Goal: Task Accomplishment & Management: Use online tool/utility

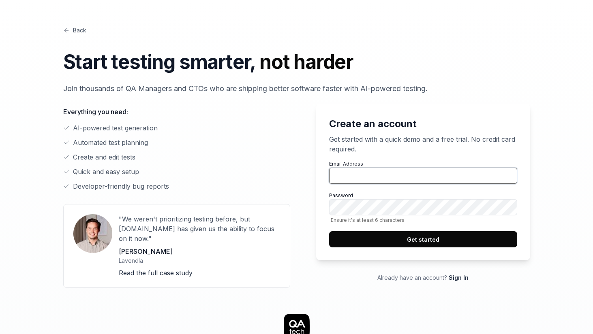
click at [365, 176] on input "Email Address" at bounding box center [423, 176] width 188 height 16
type input "sam@userhive.ai"
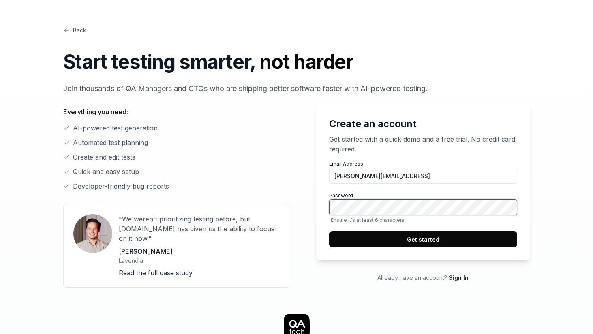
click at [329, 231] on button "Get started" at bounding box center [423, 239] width 188 height 16
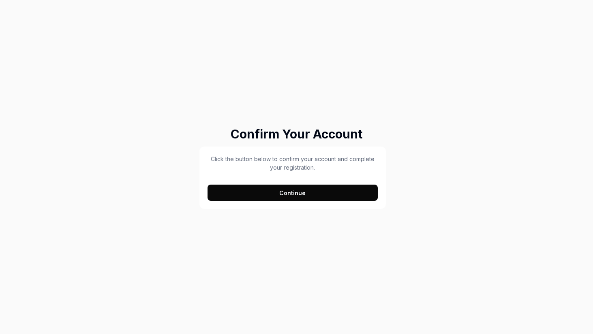
click at [312, 193] on button "Continue" at bounding box center [293, 193] width 171 height 16
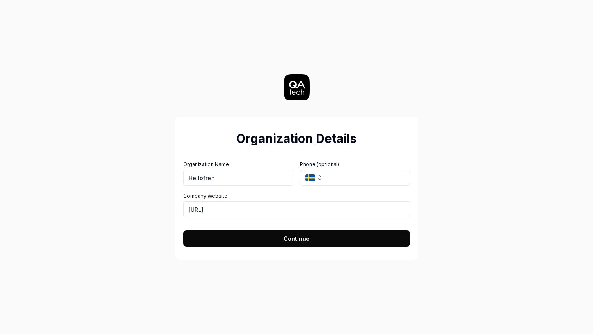
type input "Hellofreh"
click at [274, 207] on input "https://userhive.ai" at bounding box center [296, 209] width 227 height 16
paste input "www.hellofresh.de/"
type input "[URL][DOMAIN_NAME]"
click at [420, 197] on div "Organization Details Organization Name Hellofreh Organization Logo (Square mini…" at bounding box center [296, 167] width 363 height 334
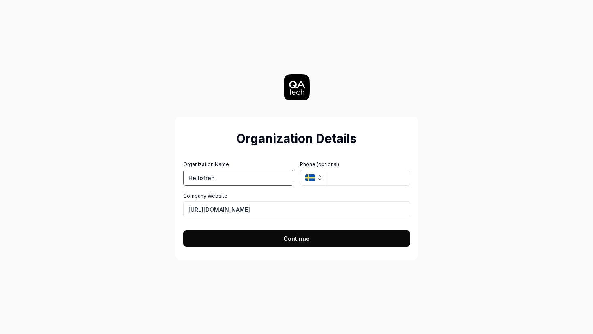
click at [208, 176] on input "Hellofreh" at bounding box center [238, 178] width 110 height 16
type input "Hellofresh"
click at [293, 235] on span "Continue" at bounding box center [296, 239] width 26 height 9
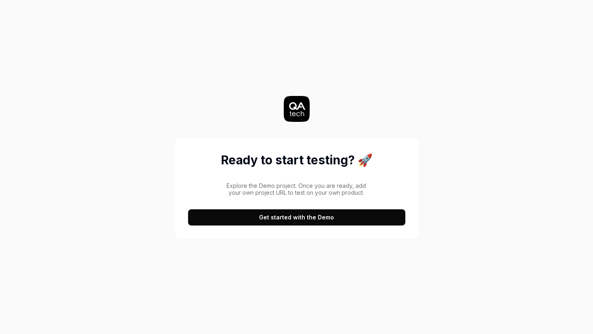
click at [316, 223] on button "Get started with the Demo" at bounding box center [296, 218] width 217 height 16
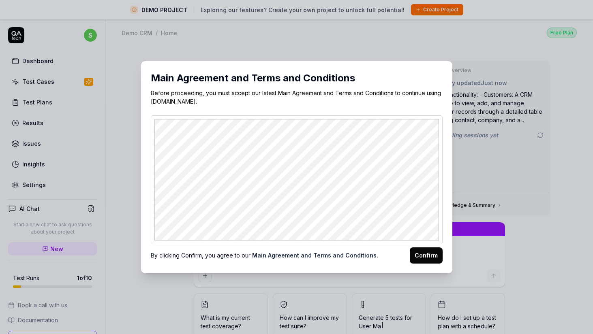
click at [422, 270] on div "Main Agreement and Terms and Conditions Before proceeding, you must accept our …" at bounding box center [296, 167] width 311 height 212
click at [422, 263] on button "Confirm" at bounding box center [426, 256] width 33 height 16
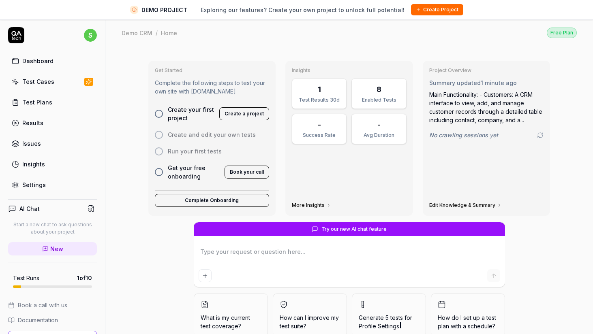
click at [418, 11] on button "Create Project" at bounding box center [437, 9] width 52 height 11
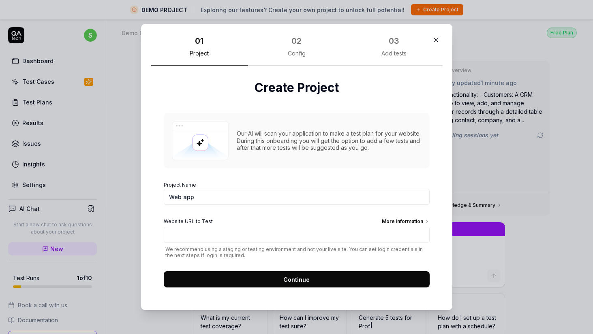
type textarea "*"
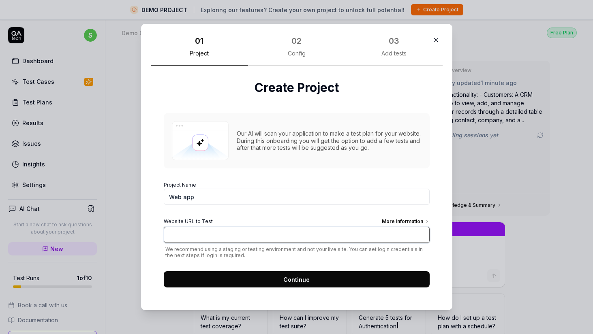
click at [293, 239] on input "Website URL to Test More Information" at bounding box center [297, 235] width 266 height 16
type input "[URL][DOMAIN_NAME]"
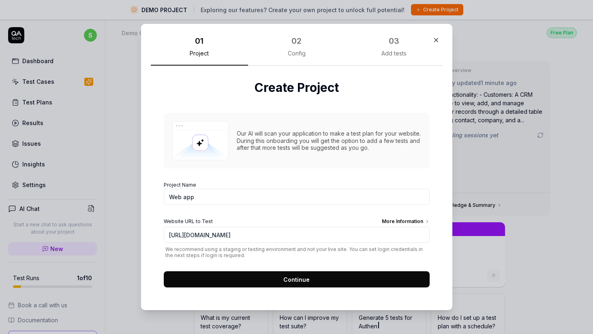
click at [281, 256] on span "We recommend using a staging or testing environment and not your live site. You…" at bounding box center [297, 252] width 266 height 12
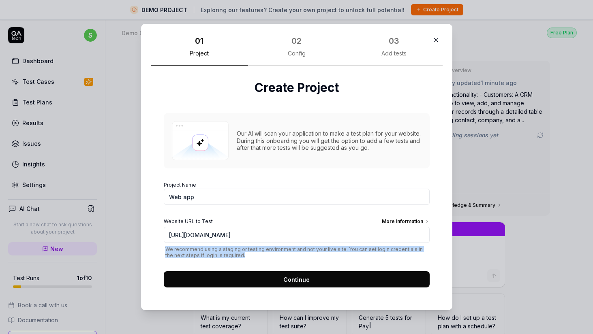
drag, startPoint x: 298, startPoint y: 255, endPoint x: 157, endPoint y: 251, distance: 140.7
click at [157, 251] on div "Create Project Our AI will scan your application to make a test plan for your w…" at bounding box center [297, 183] width 292 height 235
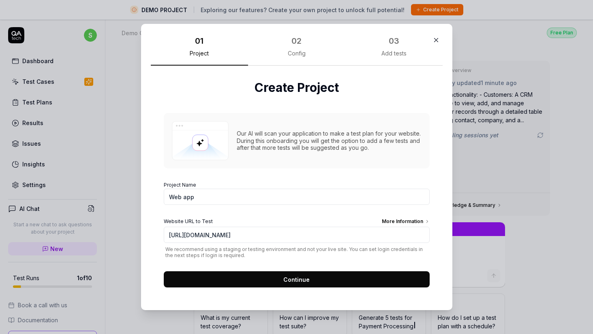
click at [273, 279] on button "Continue" at bounding box center [297, 280] width 266 height 16
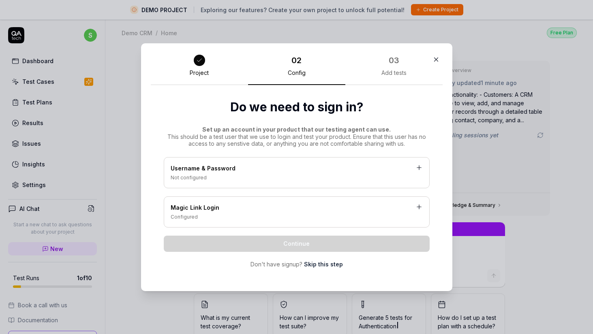
click at [319, 265] on link "Skip this step" at bounding box center [323, 264] width 39 height 9
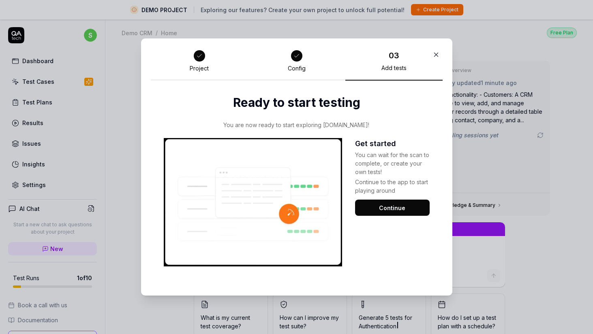
click at [390, 212] on button "Continue" at bounding box center [392, 208] width 75 height 16
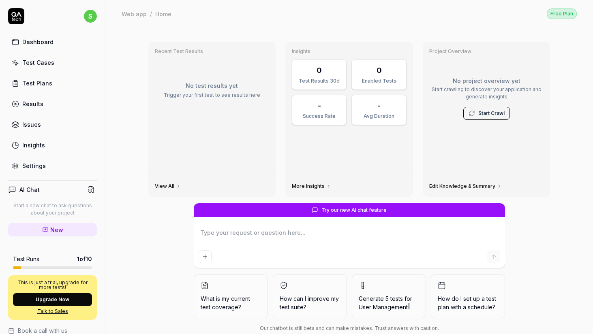
click at [43, 45] on div "Dashboard" at bounding box center [37, 42] width 31 height 9
click at [45, 58] on link "Test Cases" at bounding box center [52, 63] width 89 height 16
type textarea "*"
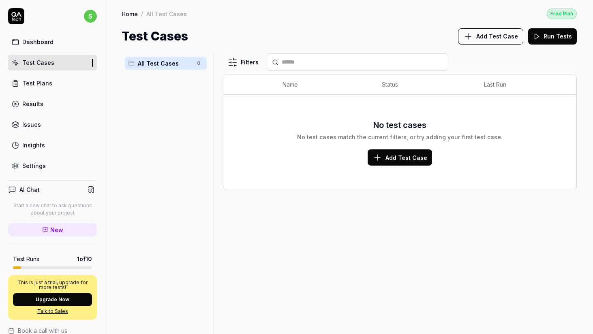
click at [372, 159] on button "Add Test Case" at bounding box center [400, 158] width 64 height 16
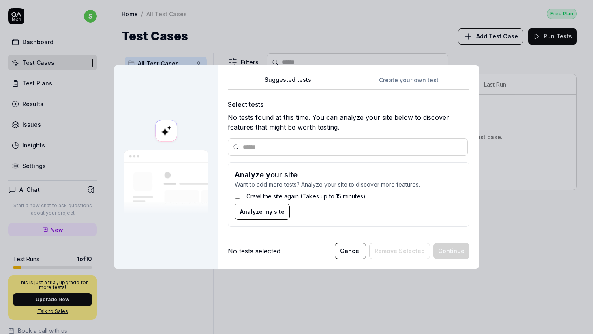
click at [281, 204] on button "Analyze my site" at bounding box center [262, 212] width 55 height 16
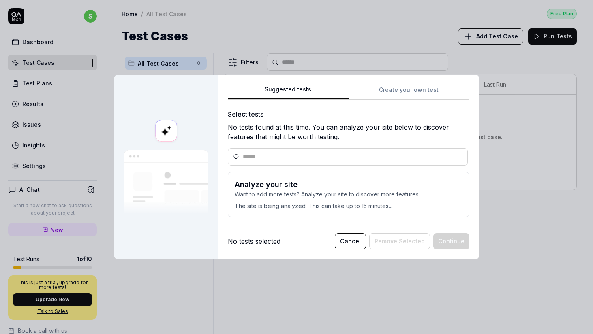
click at [324, 136] on div "No tests found at this time. You can analyze your site below to discover featur…" at bounding box center [349, 131] width 242 height 19
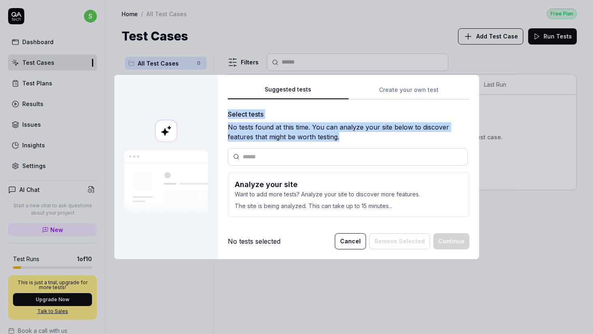
drag, startPoint x: 347, startPoint y: 139, endPoint x: 227, endPoint y: 114, distance: 122.2
click at [227, 113] on div "Suggested tests Create your own test Select tests No tests found at this time. …" at bounding box center [348, 167] width 261 height 184
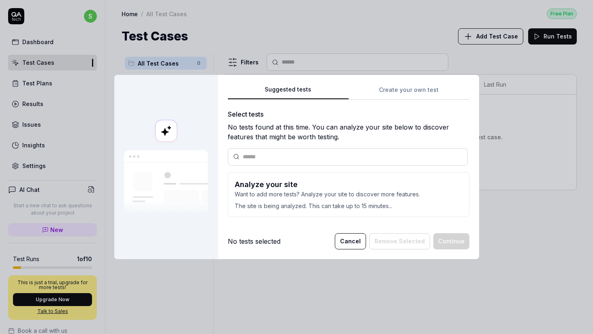
click at [403, 160] on input "text" at bounding box center [353, 157] width 220 height 9
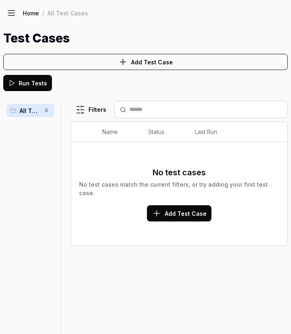
click at [19, 19] on div "Home / All Test Cases Free Plan" at bounding box center [145, 13] width 284 height 16
click at [17, 17] on button at bounding box center [11, 13] width 16 height 16
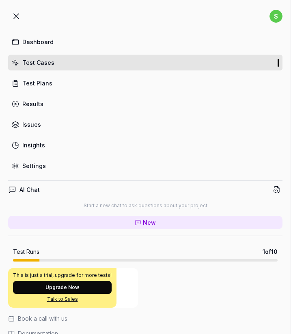
click at [107, 87] on link "Test Plans" at bounding box center [145, 83] width 274 height 16
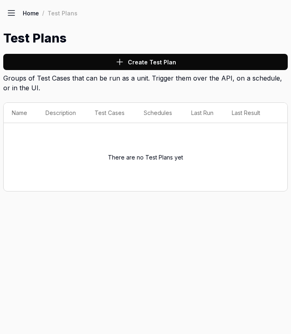
click at [118, 56] on button "Create Test Plan" at bounding box center [145, 62] width 284 height 16
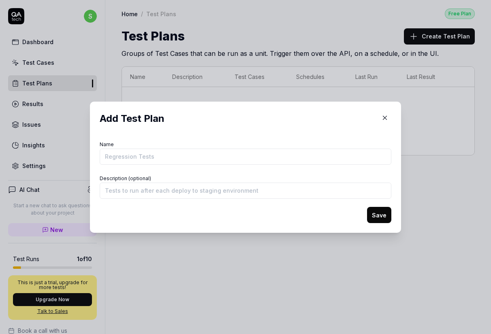
click at [290, 110] on div "Add Test Plan Name Description (optional) Save" at bounding box center [245, 167] width 311 height 131
click at [290, 116] on icon "button" at bounding box center [384, 117] width 7 height 7
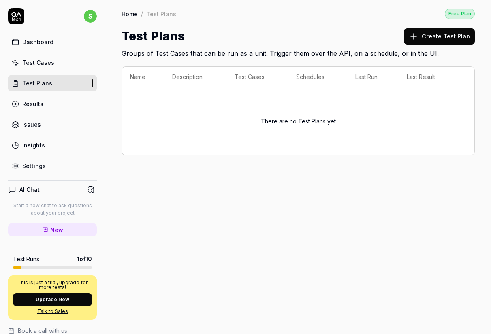
click at [38, 69] on link "Test Cases" at bounding box center [52, 63] width 89 height 16
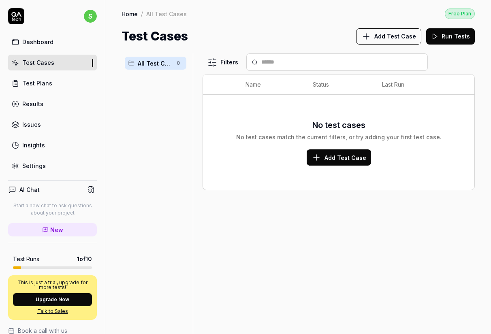
click at [290, 154] on span "Add Test Case" at bounding box center [346, 158] width 42 height 9
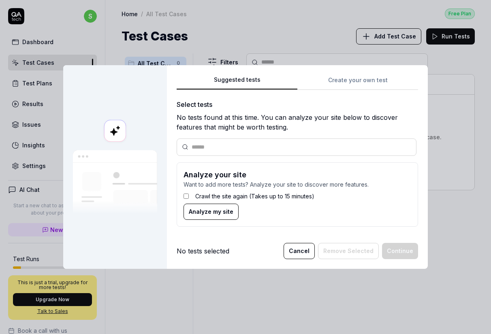
click at [234, 198] on label "Crawl the site again (Takes up to 15 minutes)" at bounding box center [254, 196] width 119 height 9
click at [230, 210] on span "Analyze my site" at bounding box center [211, 212] width 45 height 9
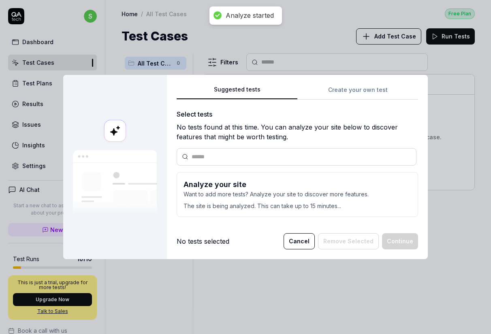
click at [290, 91] on div "Suggested tests Create your own test Select tests No tests found at this time. …" at bounding box center [298, 154] width 242 height 139
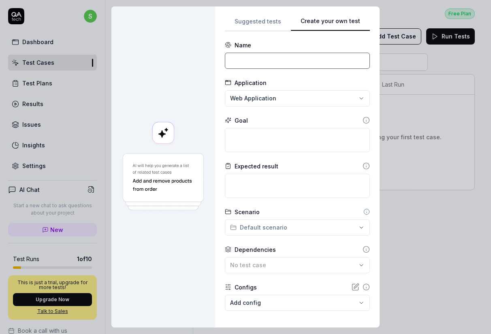
click at [264, 62] on input at bounding box center [297, 61] width 145 height 16
type input "login"
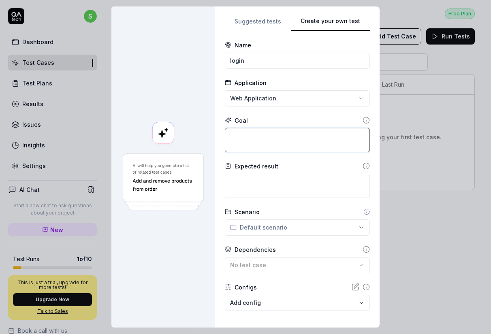
type textarea "*"
type textarea "r"
type textarea "*"
type textarea "re"
type textarea "*"
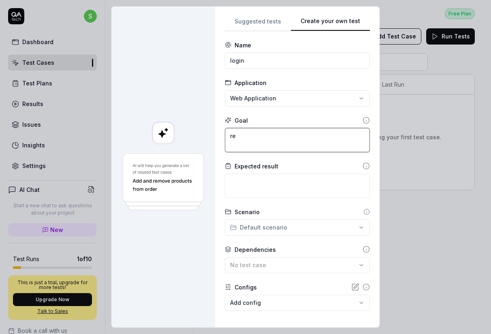
type textarea "reg"
type textarea "*"
type textarea "regu"
type textarea "*"
type textarea "regus"
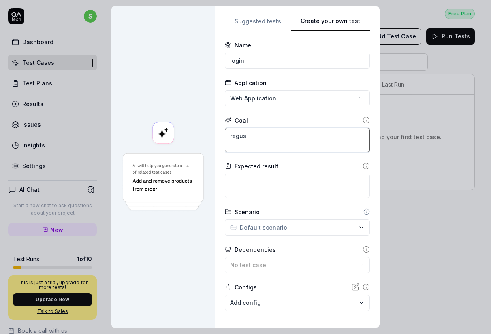
type textarea "*"
type textarea "regu"
type textarea "*"
type textarea "reg"
type textarea "*"
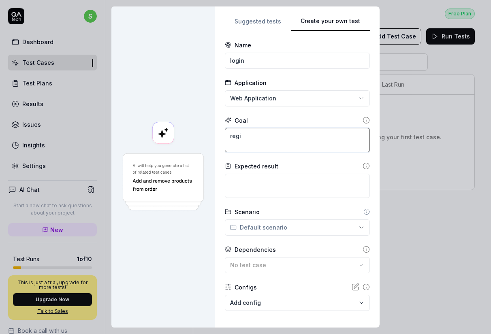
type textarea "regis"
type textarea "*"
type textarea "regist"
type textarea "*"
type textarea "registr"
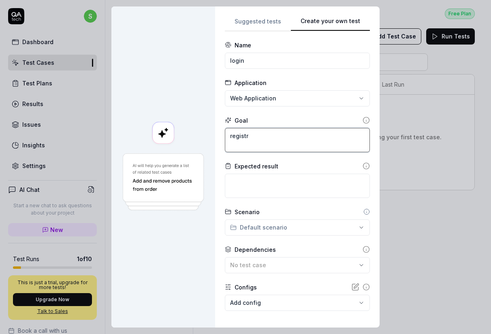
type textarea "*"
type textarea "registre"
type textarea "*"
type textarea "registr"
type textarea "*"
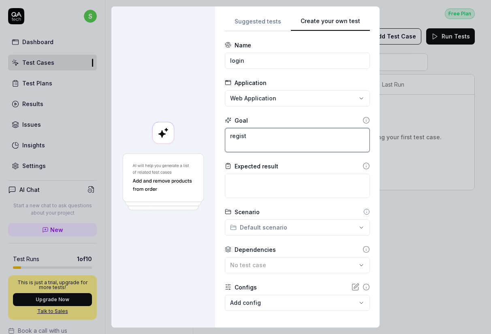
type textarea "registe"
type textarea "*"
type textarea "register"
type textarea "*"
type textarea "register"
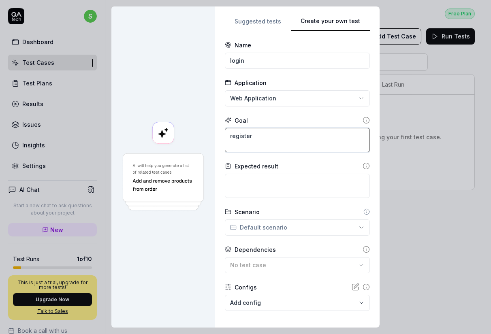
type textarea "*"
type textarea "register wi"
type textarea "*"
type textarea "register wit"
type textarea "*"
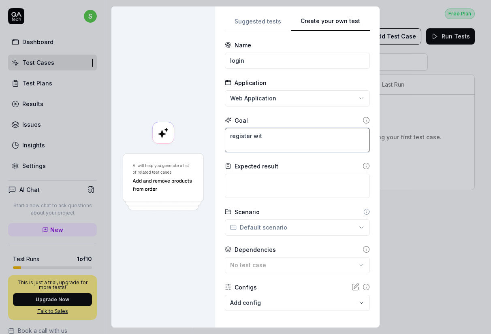
type textarea "register with"
type textarea "*"
type textarea "register with"
type textarea "*"
type textarea "register with te"
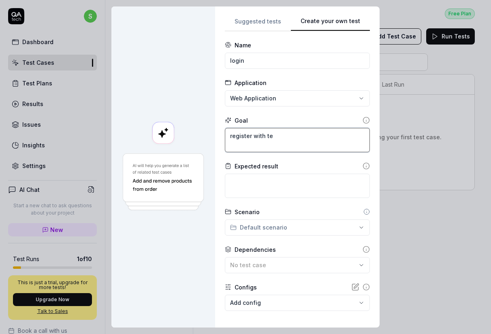
type textarea "*"
type textarea "register with [PERSON_NAME]"
type textarea "*"
type textarea "register with test"
type textarea "*"
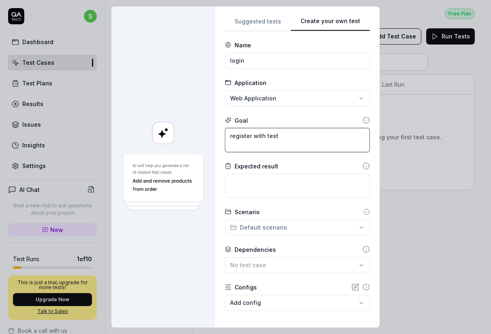
type textarea "register with testW"
type textarea "*"
type textarea "register with test"
type textarea "*"
type textarea "register with test@"
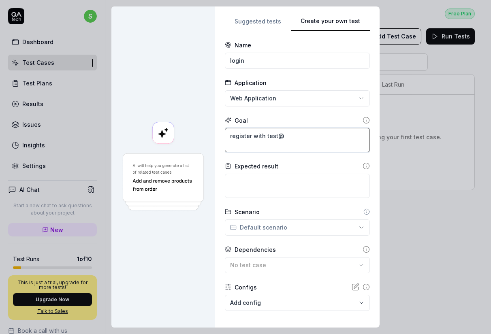
type textarea "*"
type textarea "register with test@t"
type textarea "*"
type textarea "register with test@te"
type textarea "*"
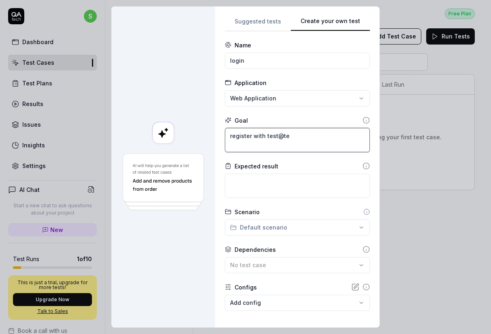
type textarea "register with test@tes"
type textarea "*"
type textarea "register with test@test"
type textarea "*"
type textarea "register with test@test1"
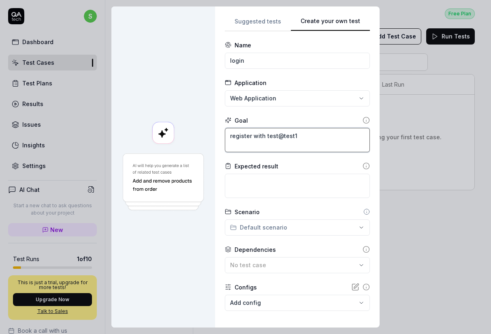
type textarea "*"
type textarea "register with test@test12"
type textarea "*"
type textarea "register with test@test123"
type textarea "*"
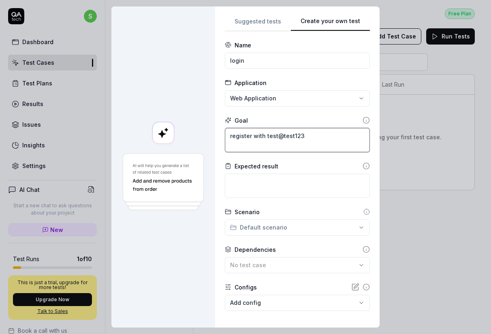
type textarea "register with test@test123."
type textarea "*"
type textarea "register with test@test123.c"
type textarea "*"
type textarea "register with [EMAIL_ADDRESS][DOMAIN_NAME]"
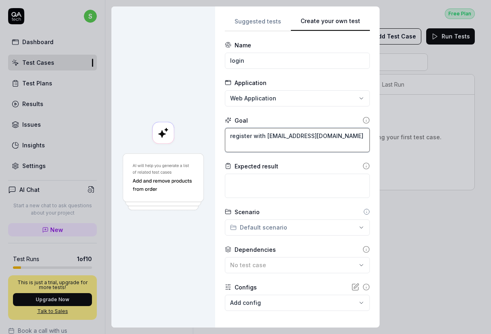
type textarea "*"
type textarea "register with [EMAIL_ADDRESS][DOMAIN_NAME]"
click at [290, 133] on textarea "register with [EMAIL_ADDRESS][DOMAIN_NAME]" at bounding box center [297, 140] width 145 height 24
type textarea "*"
type textarea "register with [EMAIL_ADDRESS][DOMAIN_NAME] a"
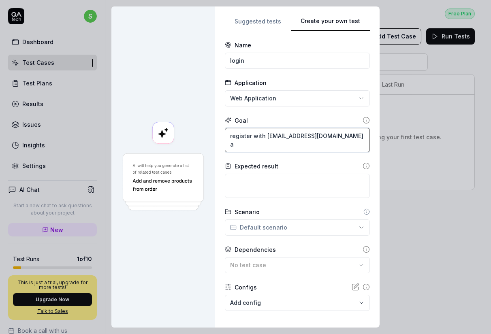
type textarea "*"
type textarea "register with [EMAIL_ADDRESS][DOMAIN_NAME] ad"
type textarea "*"
type textarea "register with [EMAIL_ADDRESS][DOMAIN_NAME] a"
type textarea "*"
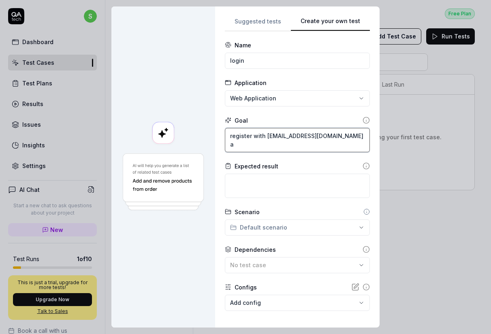
type textarea "register with [EMAIL_ADDRESS][DOMAIN_NAME] an"
type textarea "*"
type textarea "register with [EMAIL_ADDRESS][DOMAIN_NAME] and"
type textarea "*"
type textarea "register with [EMAIL_ADDRESS][DOMAIN_NAME] and"
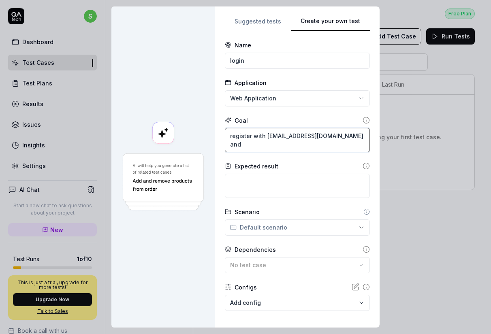
type textarea "*"
type textarea "register with [EMAIL_ADDRESS][SECURITY_DATA][DOMAIN_NAME] and p"
type textarea "*"
type textarea "register with [EMAIL_ADDRESS][SECURITY_DATA][DOMAIN_NAME] and pa"
type textarea "*"
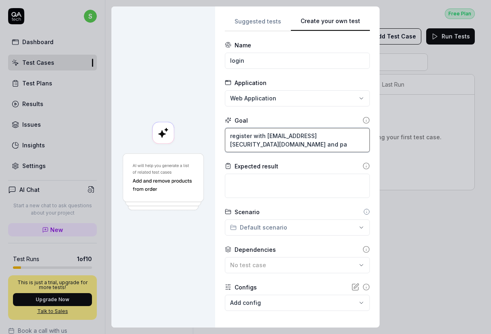
type textarea "register with [EMAIL_ADDRESS][DOMAIN_NAME] and pas"
type textarea "*"
type textarea "register with [EMAIL_ADDRESS][DOMAIN_NAME] and pass"
type textarea "*"
type textarea "register with [EMAIL_ADDRESS][DOMAIN_NAME] and passs"
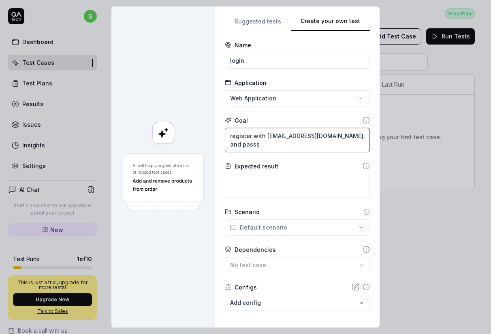
type textarea "*"
type textarea "register with [EMAIL_ADDRESS][DOMAIN_NAME] and pass"
type textarea "*"
type textarea "register with [EMAIL_ADDRESS][DOMAIN_NAME] and passw"
type textarea "*"
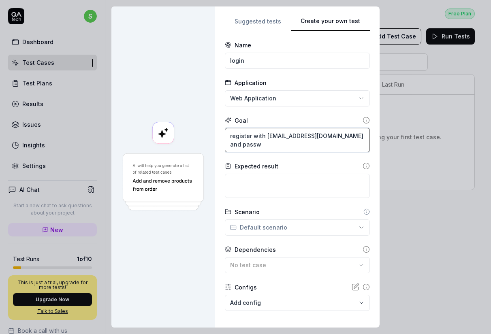
type textarea "register with [EMAIL_ADDRESS][DOMAIN_NAME] and passwo"
type textarea "*"
type textarea "register with [EMAIL_ADDRESS][DOMAIN_NAME] and passwor"
type textarea "*"
type textarea "register with [EMAIL_ADDRESS][DOMAIN_NAME] and password"
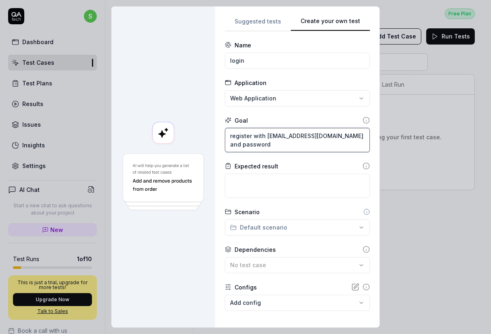
drag, startPoint x: 268, startPoint y: 135, endPoint x: 315, endPoint y: 135, distance: 47.4
click at [290, 135] on textarea "register with [EMAIL_ADDRESS][DOMAIN_NAME] and password" at bounding box center [297, 140] width 145 height 24
click at [290, 143] on textarea "register with [EMAIL_ADDRESS][DOMAIN_NAME] and password" at bounding box center [297, 140] width 145 height 24
type textarea "*"
type textarea "register with [EMAIL_ADDRESS][DOMAIN_NAME] and password"
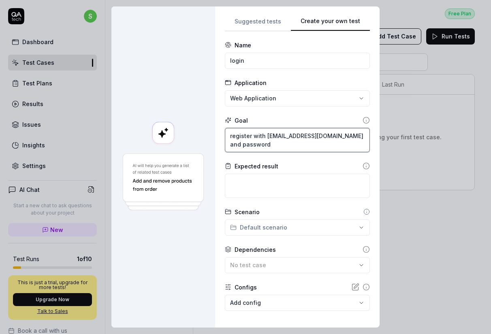
paste textarea "[EMAIL_ADDRESS][DOMAIN_NAME]"
type textarea "*"
type textarea "register with [EMAIL_ADDRESS][DOMAIN_NAME] and password [EMAIL_ADDRESS][DOMAIN_…"
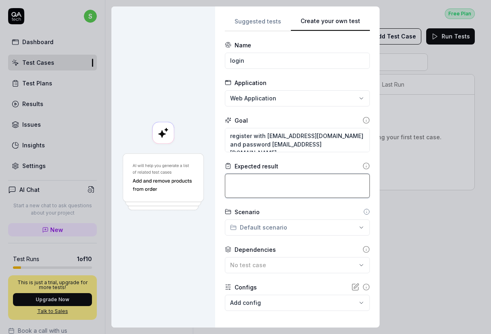
click at [290, 181] on textarea at bounding box center [297, 186] width 145 height 24
type textarea "*"
type textarea "t"
type textarea "*"
type textarea "to"
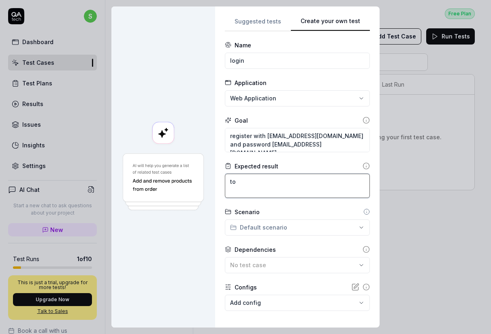
type textarea "*"
type textarea "to"
type textarea "*"
type textarea "to h"
type textarea "*"
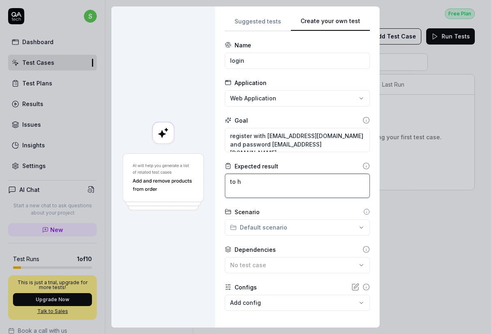
type textarea "to"
type textarea "*"
type textarea "to s"
type textarea "*"
type textarea "to su"
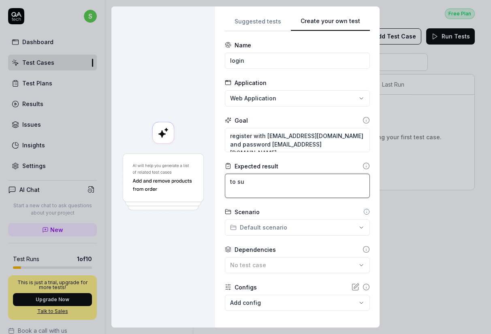
type textarea "*"
type textarea "to suc"
type textarea "*"
type textarea "to succ"
type textarea "*"
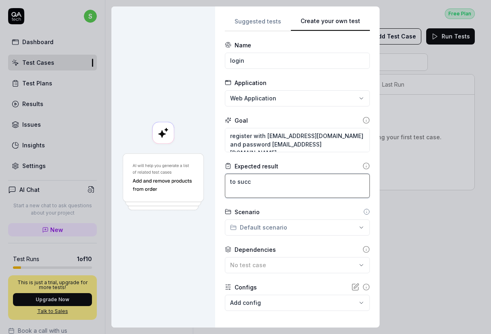
type textarea "to succe"
type textarea "*"
type textarea "to succes"
type textarea "*"
type textarea "to succesc"
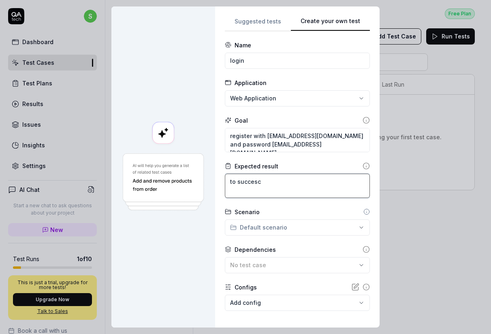
type textarea "*"
type textarea "to succesv"
type textarea "*"
type textarea "to succesvu"
type textarea "*"
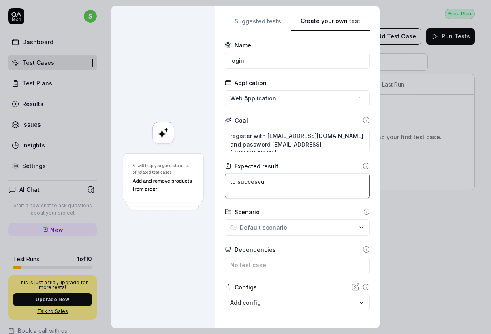
type textarea "to succesvul"
type textarea "*"
type textarea "to succesvull"
type textarea "*"
type textarea "to succesvul"
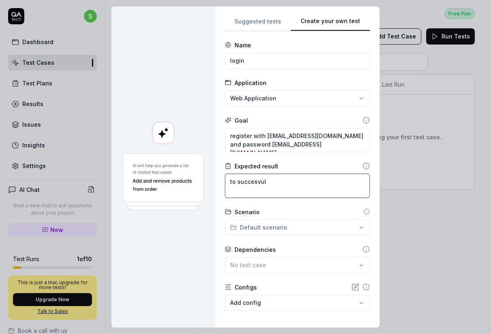
type textarea "*"
type textarea "to succesvu"
type textarea "*"
type textarea "to succesv"
type textarea "*"
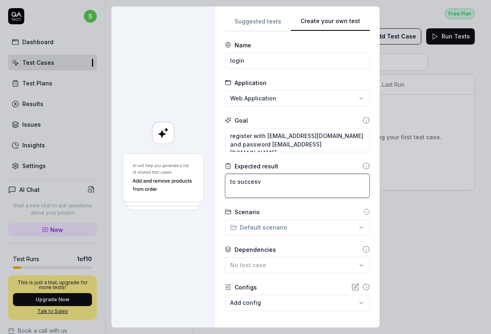
type textarea "to succes"
type textarea "*"
type textarea "to succesf"
type textarea "*"
type textarea "to succesfu"
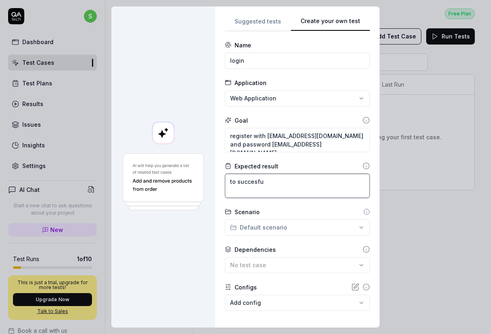
type textarea "*"
type textarea "to succesful"
type textarea "*"
type textarea "to succesfully"
type textarea "*"
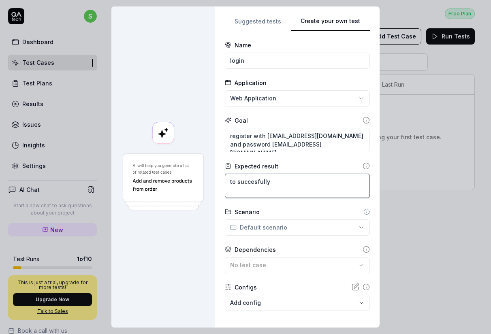
type textarea "to succesfully"
type textarea "*"
type textarea "to succesfully l"
type textarea "*"
type textarea "to succesfully lo"
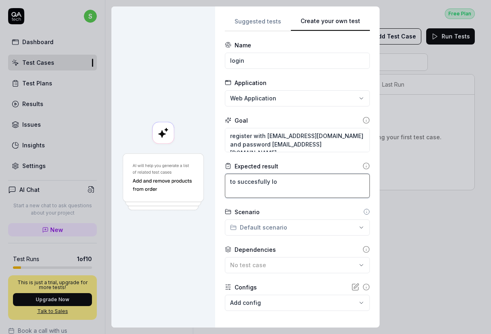
type textarea "*"
type textarea "to succesfully l"
type textarea "*"
type textarea "to succesfully"
type textarea "*"
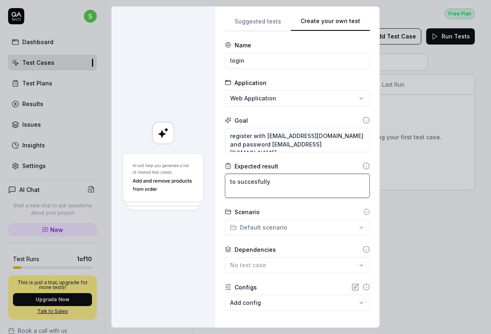
type textarea "to succesfully r"
type textarea "*"
type textarea "to succesfully re"
type textarea "*"
type textarea "to succesfully reg"
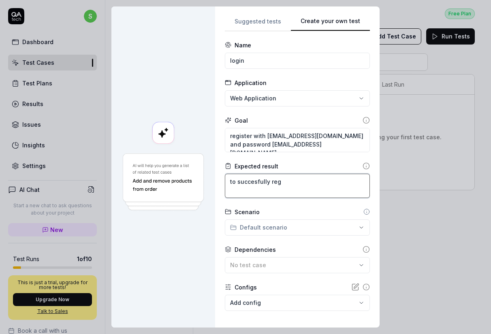
type textarea "*"
type textarea "to succesfully regi"
type textarea "*"
type textarea "to succesfully regis"
type textarea "*"
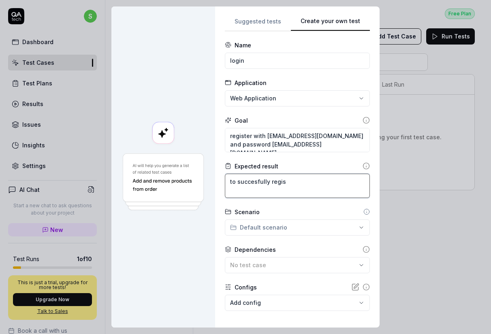
type textarea "to succesfully regist"
type textarea "*"
type textarea "to succesfully registe"
type textarea "*"
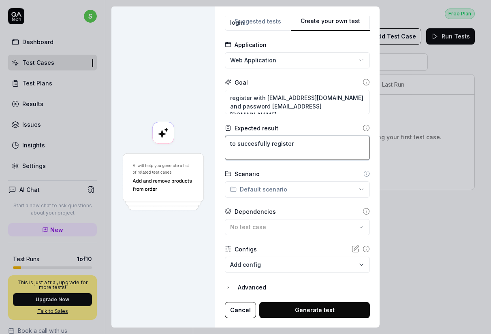
type textarea "to succesfully register"
click at [290, 309] on button "Generate test" at bounding box center [314, 310] width 111 height 16
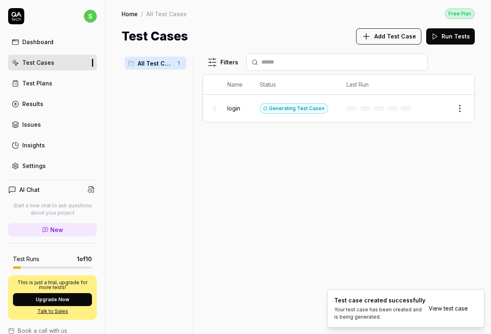
click at [290, 305] on link "View test case" at bounding box center [448, 308] width 39 height 9
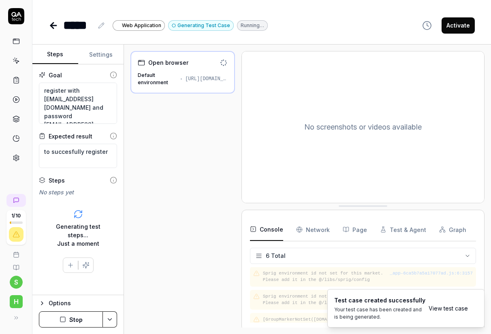
scroll to position [66, 0]
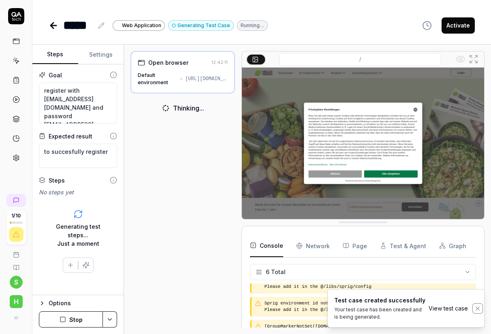
click at [290, 309] on icon "Notifications (F8)" at bounding box center [478, 309] width 6 height 6
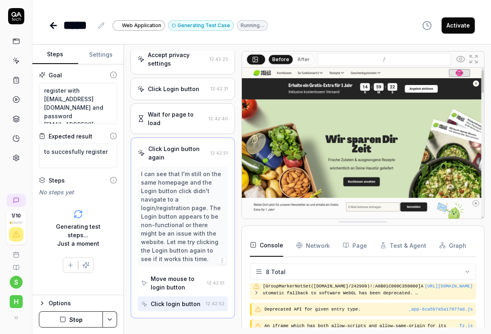
scroll to position [0, 0]
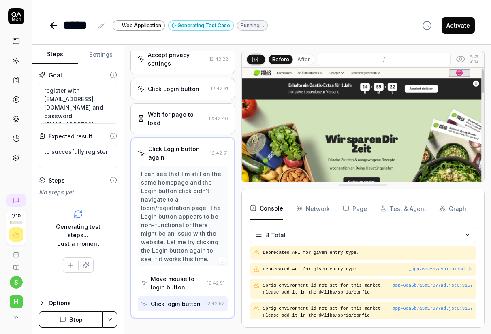
drag, startPoint x: 377, startPoint y: 224, endPoint x: 377, endPoint y: 186, distance: 38.1
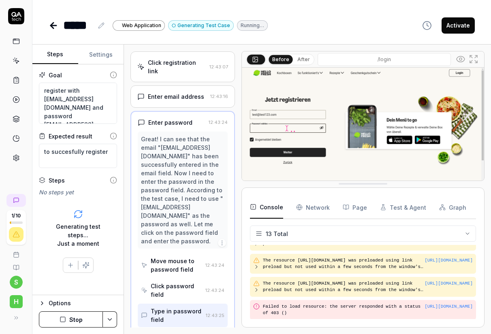
scroll to position [205, 0]
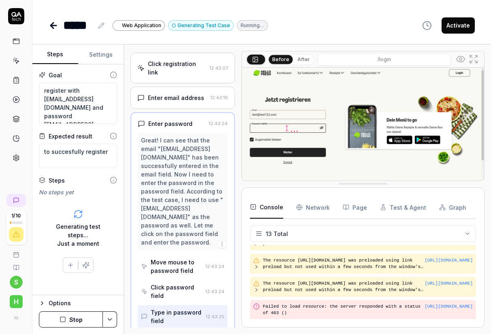
click at [170, 94] on div "Enter email address" at bounding box center [176, 98] width 56 height 9
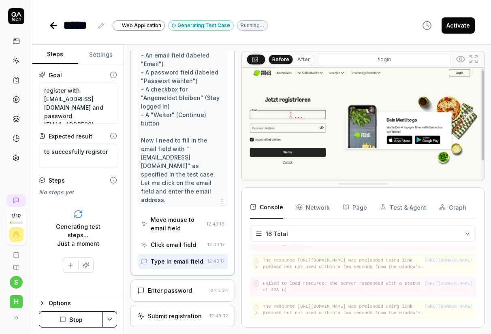
scroll to position [315, 0]
click at [184, 287] on div "Enter password" at bounding box center [170, 291] width 44 height 9
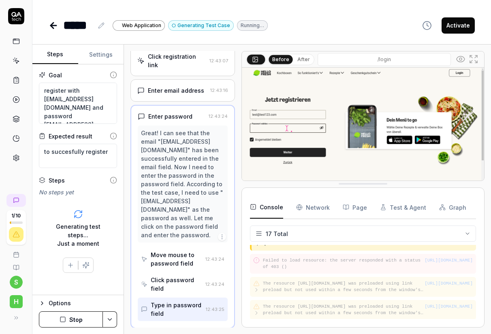
scroll to position [0, 0]
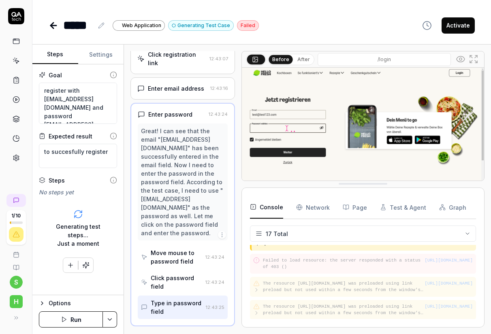
click at [180, 249] on div "Move mouse to password field" at bounding box center [176, 257] width 51 height 17
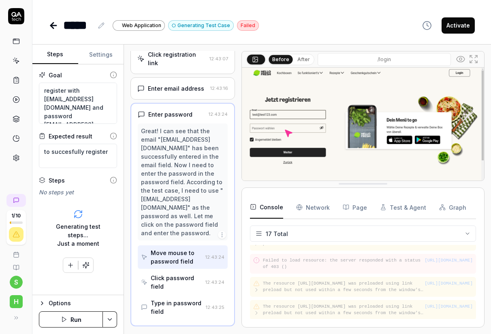
click at [180, 249] on div "Move mouse to password field" at bounding box center [176, 257] width 51 height 17
click at [182, 274] on div "Click password field" at bounding box center [176, 282] width 51 height 17
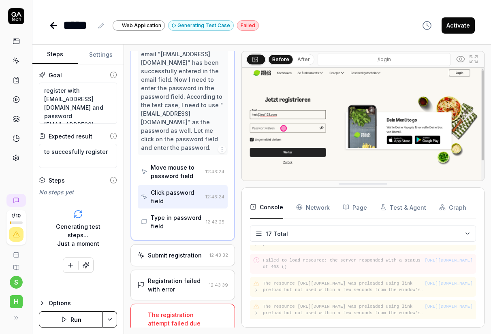
type textarea "*"
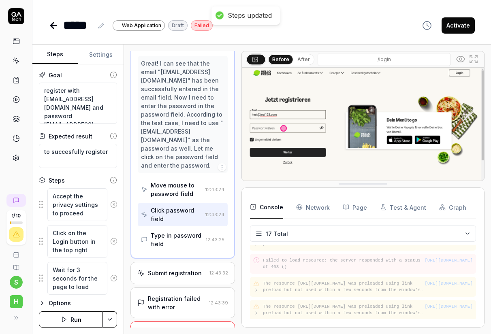
scroll to position [311, 0]
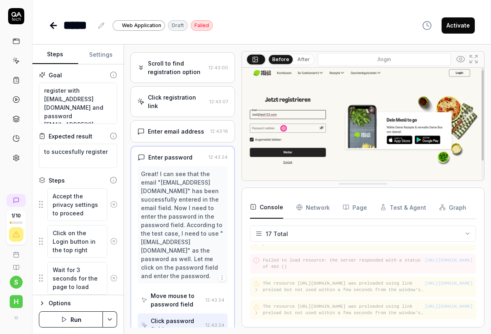
click at [178, 93] on div "Click registration link" at bounding box center [177, 101] width 58 height 17
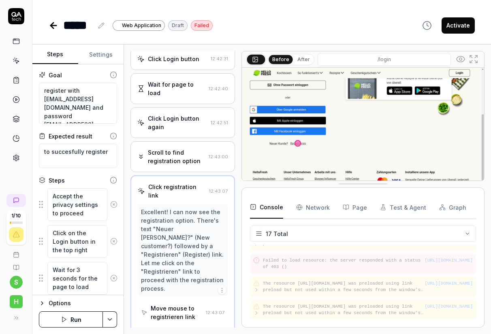
scroll to position [77, 0]
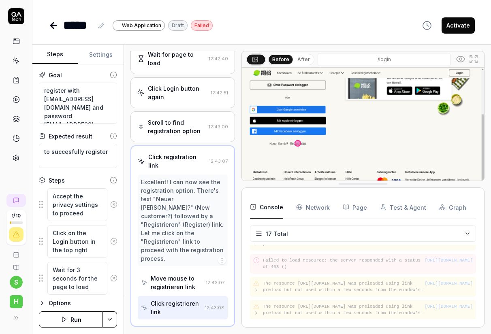
click at [184, 271] on div "Move mouse to registrieren link" at bounding box center [171, 283] width 61 height 24
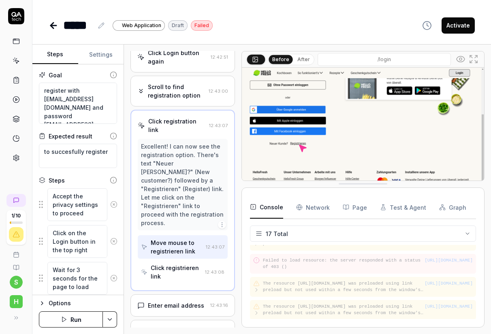
click at [185, 302] on div "Enter email address" at bounding box center [176, 306] width 56 height 9
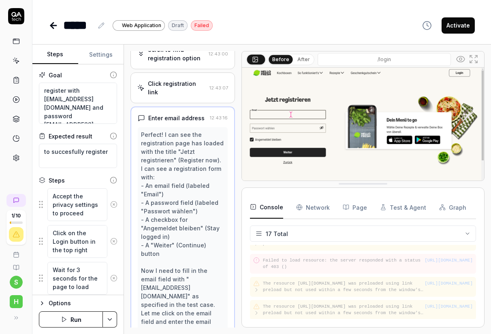
scroll to position [205, 0]
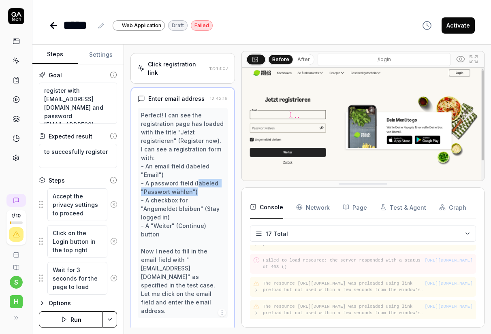
drag, startPoint x: 204, startPoint y: 176, endPoint x: 196, endPoint y: 167, distance: 12.7
click at [195, 167] on div "Perfect! I can see the registration page has loaded with the title "Jetzt regis…" at bounding box center [182, 213] width 83 height 204
click at [211, 169] on div "Perfect! I can see the registration page has loaded with the title "Jetzt regis…" at bounding box center [182, 213] width 83 height 204
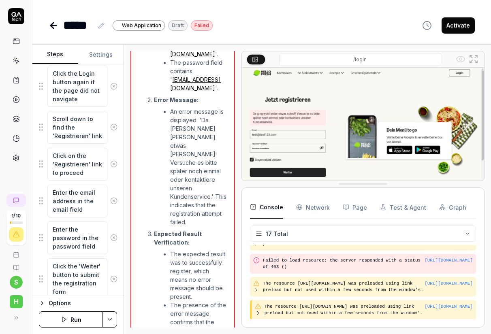
scroll to position [264, 0]
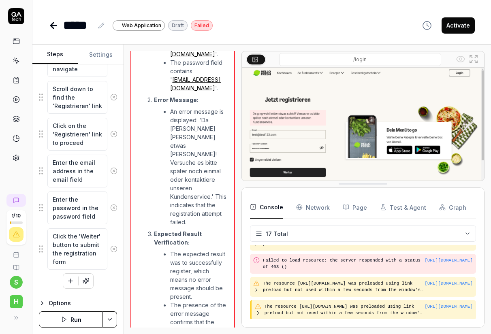
click at [19, 72] on div at bounding box center [16, 99] width 15 height 131
click at [19, 83] on icon at bounding box center [16, 80] width 7 height 7
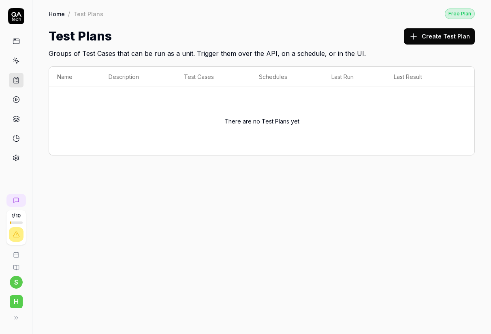
click at [11, 56] on link at bounding box center [16, 61] width 15 height 15
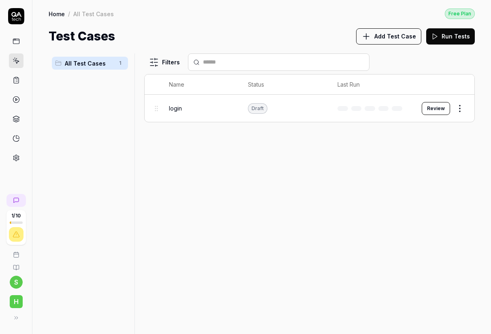
click at [290, 38] on span "Add Test Case" at bounding box center [396, 36] width 42 height 9
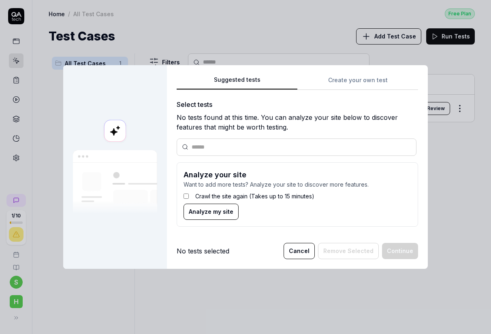
click at [224, 191] on div "Crawl the site again (Takes up to 15 minutes)" at bounding box center [298, 196] width 228 height 15
click at [224, 198] on label "Crawl the site again (Takes up to 15 minutes)" at bounding box center [254, 196] width 119 height 9
click at [221, 197] on label "Crawl the site again (Takes up to 15 minutes)" at bounding box center [254, 196] width 119 height 9
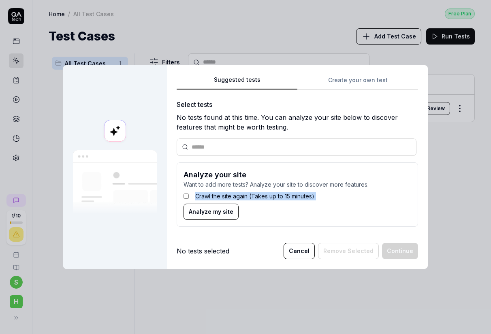
click at [221, 197] on label "Crawl the site again (Takes up to 15 minutes)" at bounding box center [254, 196] width 119 height 9
click at [250, 204] on form "Analyze your site Want to add more tests? Analyze your site to discover more fe…" at bounding box center [298, 195] width 242 height 64
click at [234, 216] on button "Analyze my site" at bounding box center [211, 212] width 55 height 16
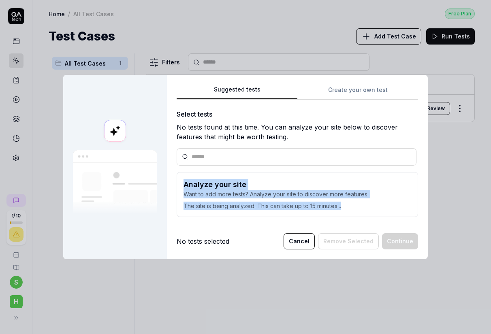
drag, startPoint x: 349, startPoint y: 210, endPoint x: 181, endPoint y: 184, distance: 170.2
click at [181, 184] on form "Analyze your site Want to add more tests? Analyze your site to discover more fe…" at bounding box center [298, 194] width 242 height 45
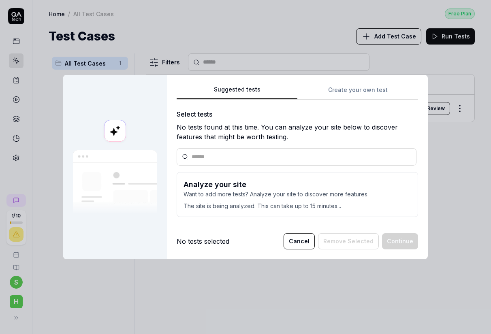
click at [231, 191] on p "Want to add more tests? Analyze your site to discover more features." at bounding box center [298, 194] width 228 height 9
click at [244, 192] on p "Want to add more tests? Analyze your site to discover more features." at bounding box center [298, 194] width 228 height 9
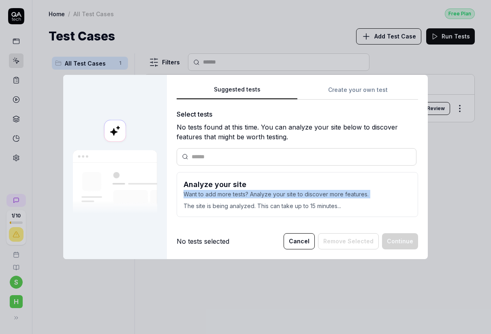
click at [244, 192] on p "Want to add more tests? Analyze your site to discover more features." at bounding box center [298, 194] width 228 height 9
